Goal: Task Accomplishment & Management: Use online tool/utility

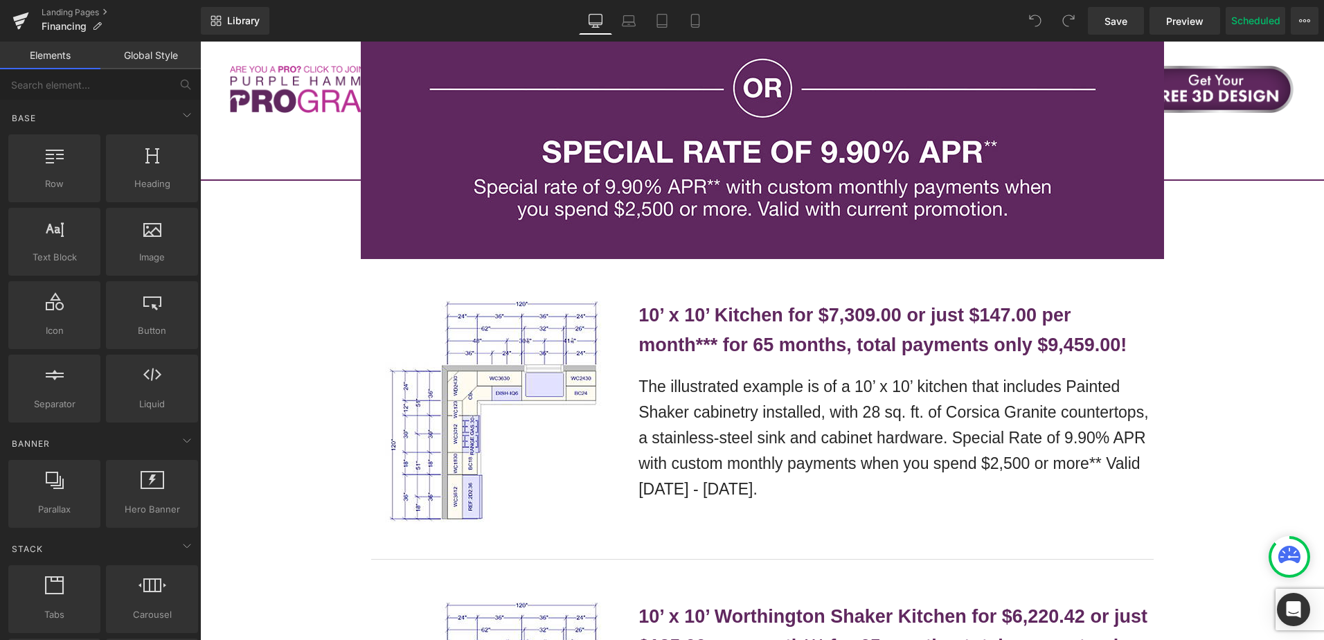
scroll to position [1316, 0]
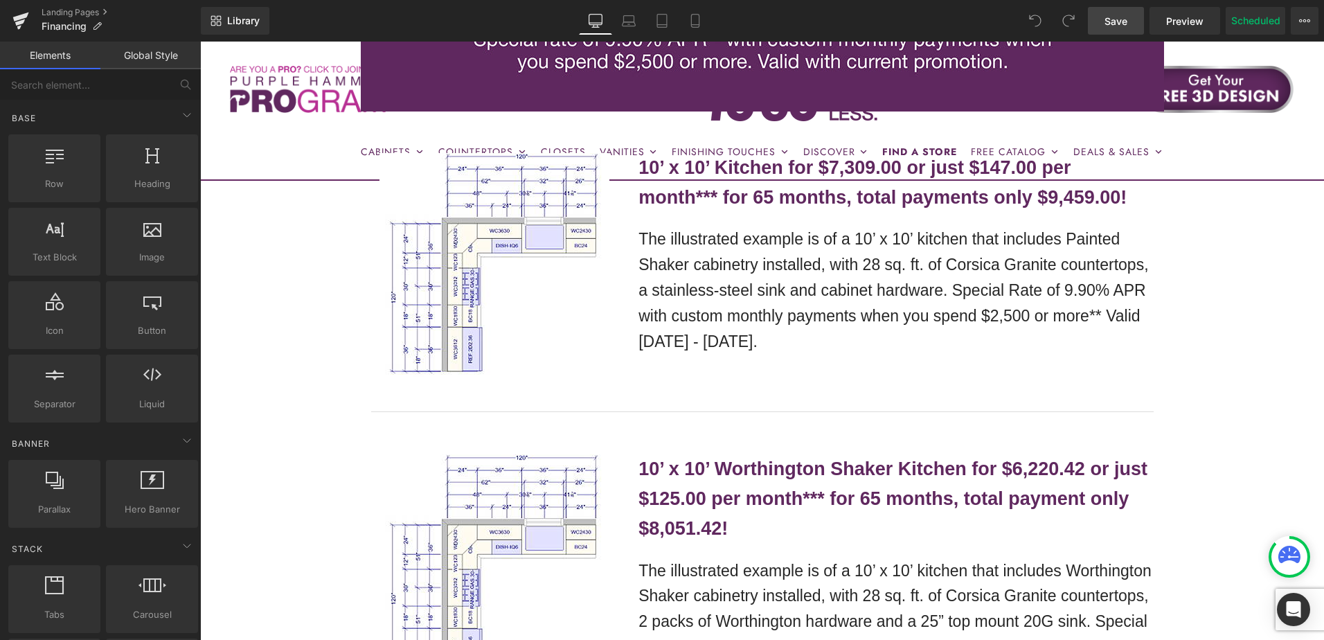
click at [1124, 26] on span "Save" at bounding box center [1116, 21] width 23 height 15
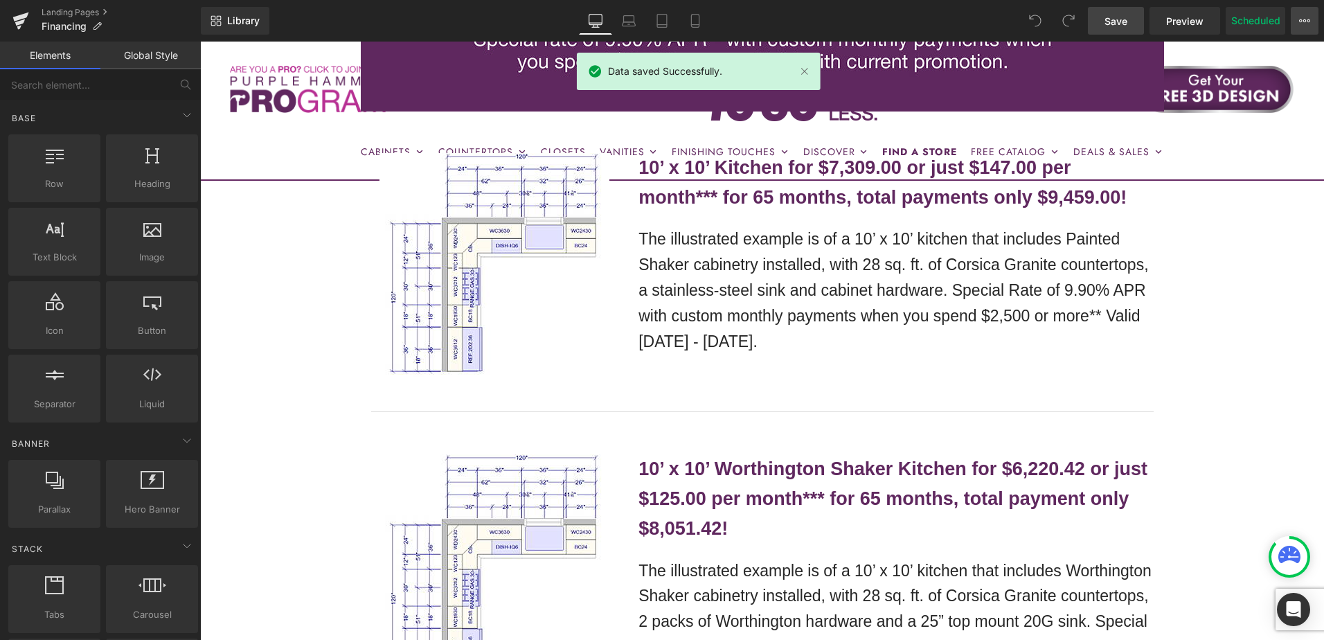
click at [1312, 22] on button "View Live Page View with current Template Save Template to Library Schedule Pub…" at bounding box center [1305, 21] width 28 height 28
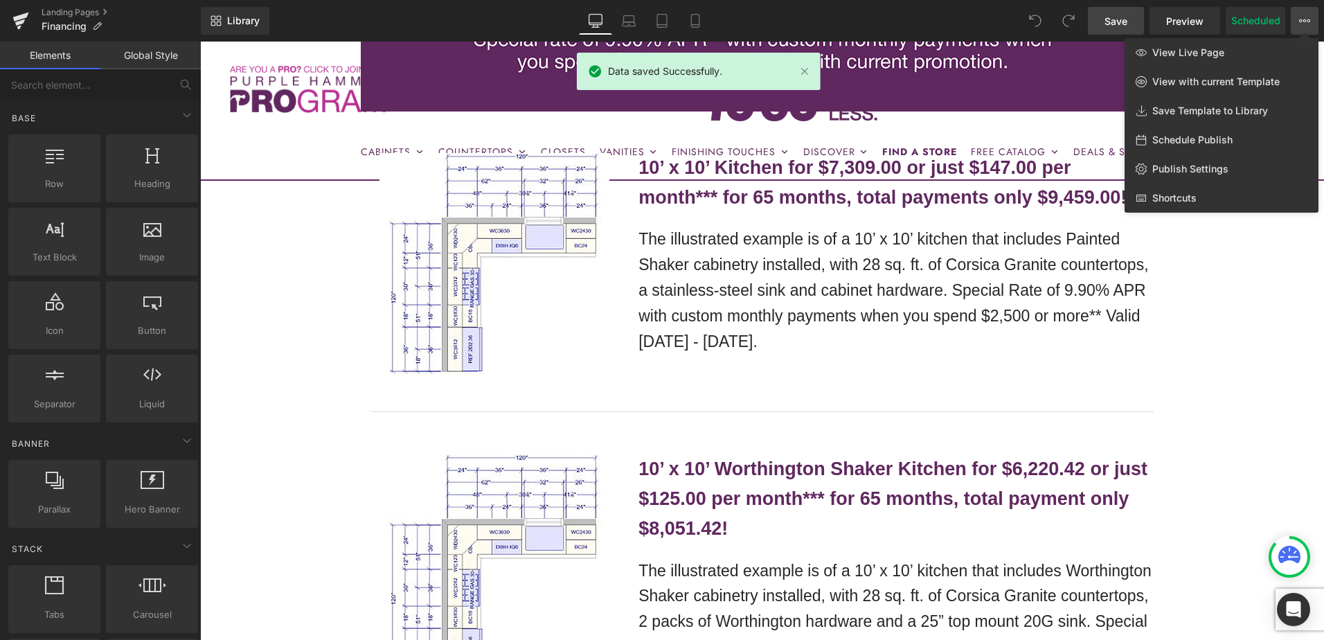
click at [1217, 136] on span "Schedule Publish" at bounding box center [1192, 140] width 80 height 12
select select
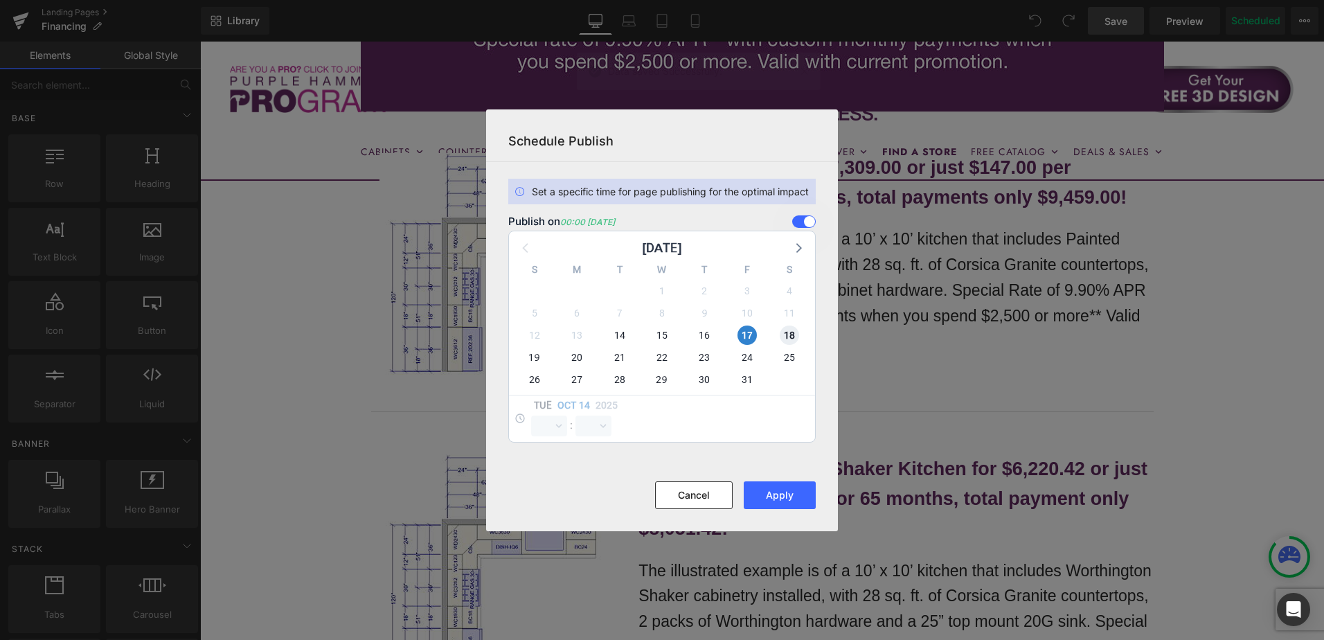
click at [794, 331] on span "18" at bounding box center [789, 334] width 19 height 19
select select "0"
click at [752, 334] on span "17" at bounding box center [746, 334] width 19 height 19
click at [787, 491] on button "Apply" at bounding box center [780, 495] width 72 height 28
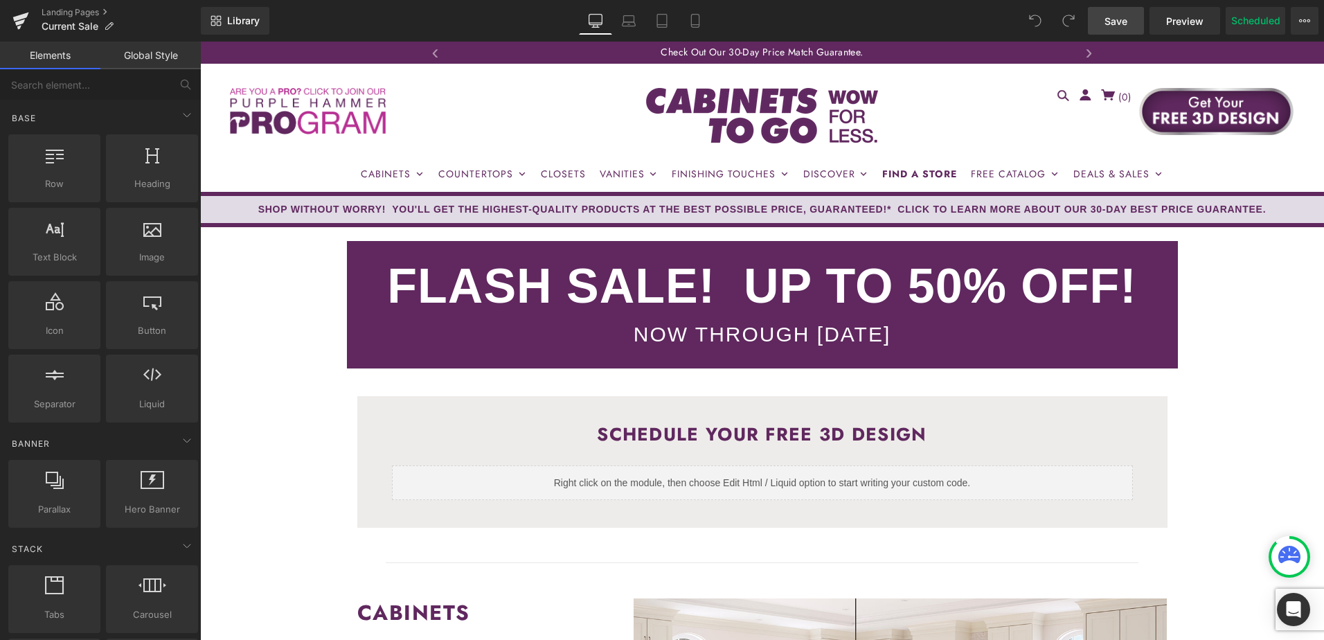
drag, startPoint x: 1110, startPoint y: 20, endPoint x: 1016, endPoint y: 210, distance: 211.8
click at [1110, 20] on span "Save" at bounding box center [1116, 21] width 23 height 15
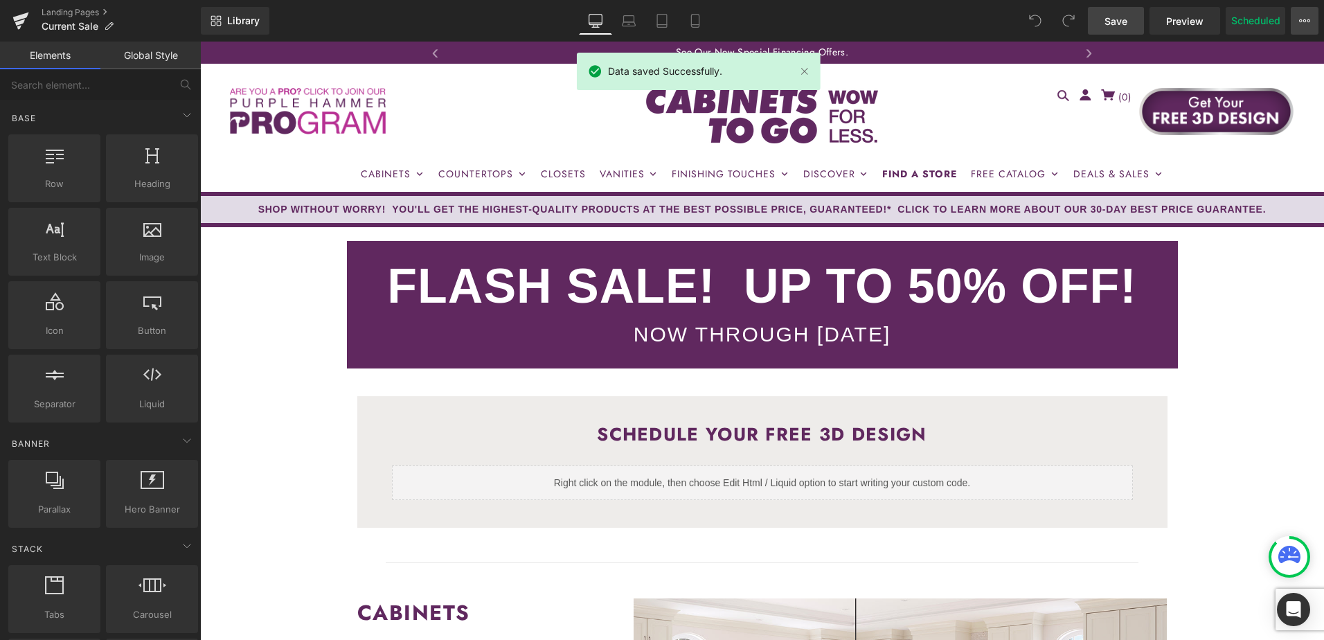
click at [1300, 19] on icon at bounding box center [1300, 20] width 3 height 3
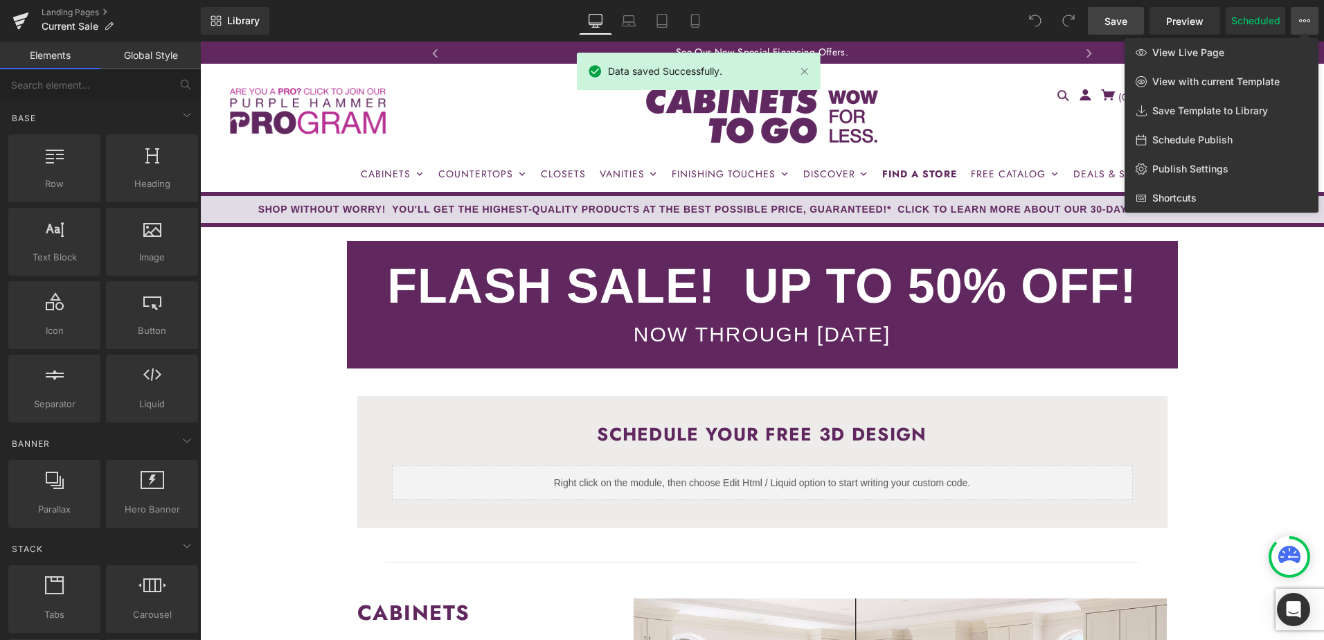
click at [1231, 137] on span "Schedule Publish" at bounding box center [1192, 140] width 80 height 12
select select
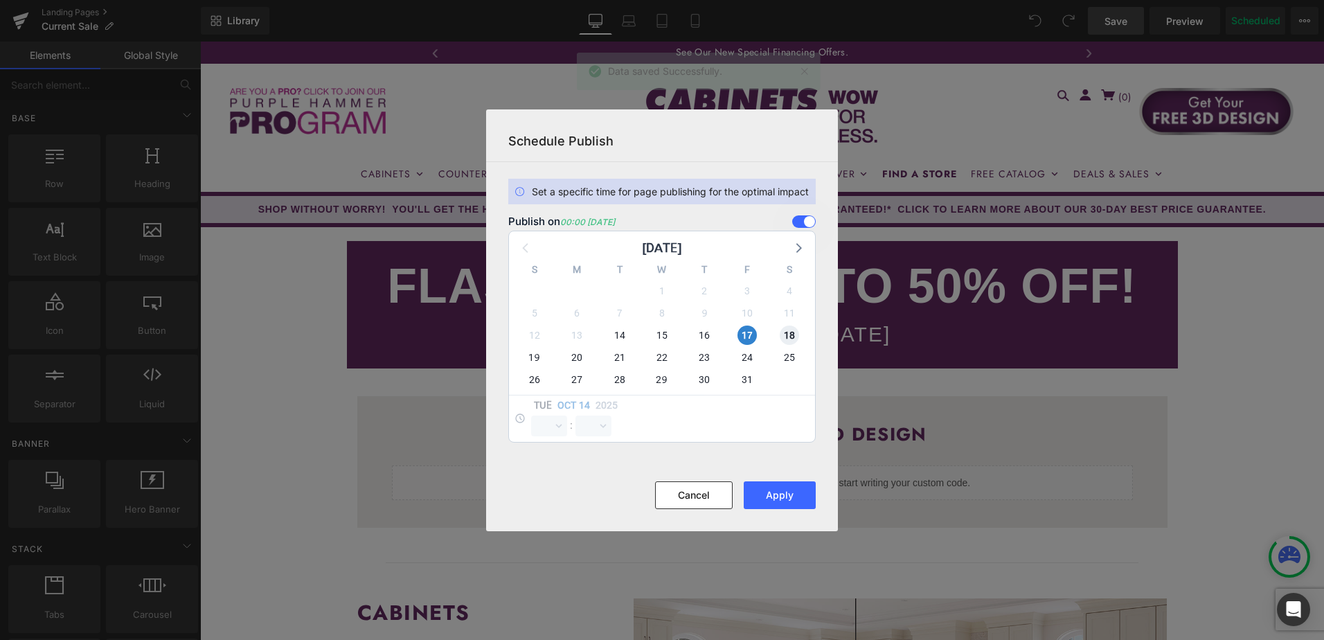
click at [789, 334] on span "18" at bounding box center [789, 334] width 19 height 19
select select "0"
click at [750, 331] on span "17" at bounding box center [746, 334] width 19 height 19
click at [785, 498] on button "Apply" at bounding box center [780, 495] width 72 height 28
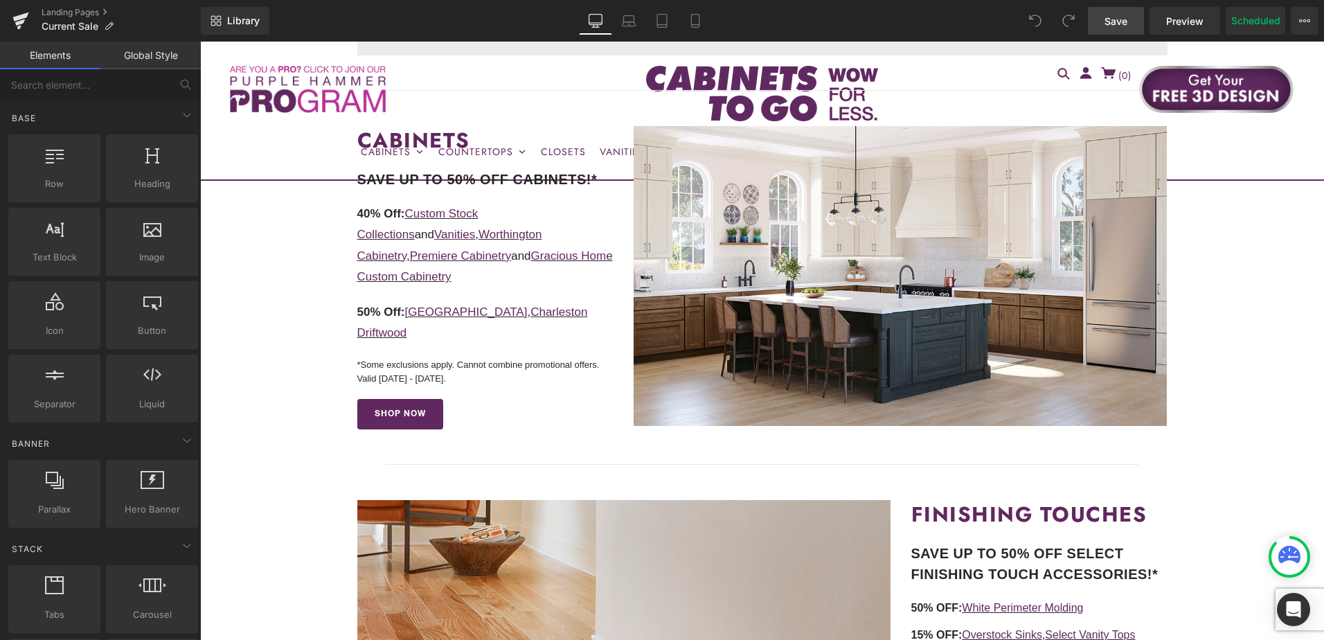
scroll to position [485, 0]
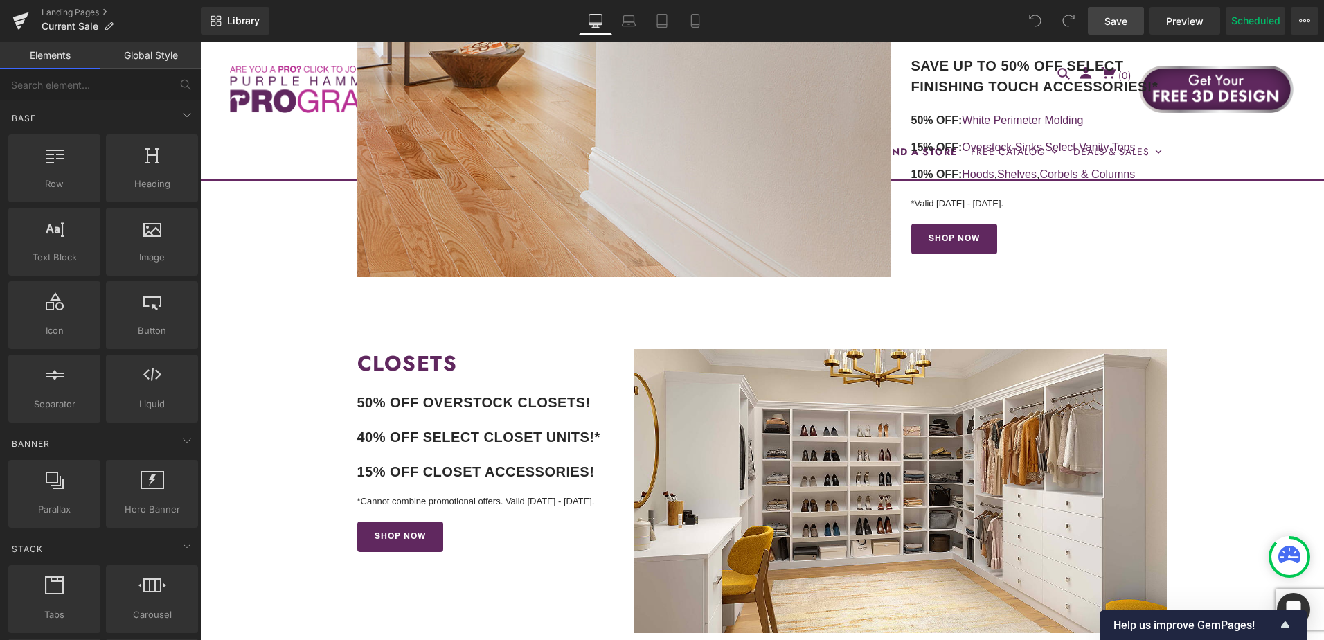
scroll to position [900, 0]
